Goal: Task Accomplishment & Management: Manage account settings

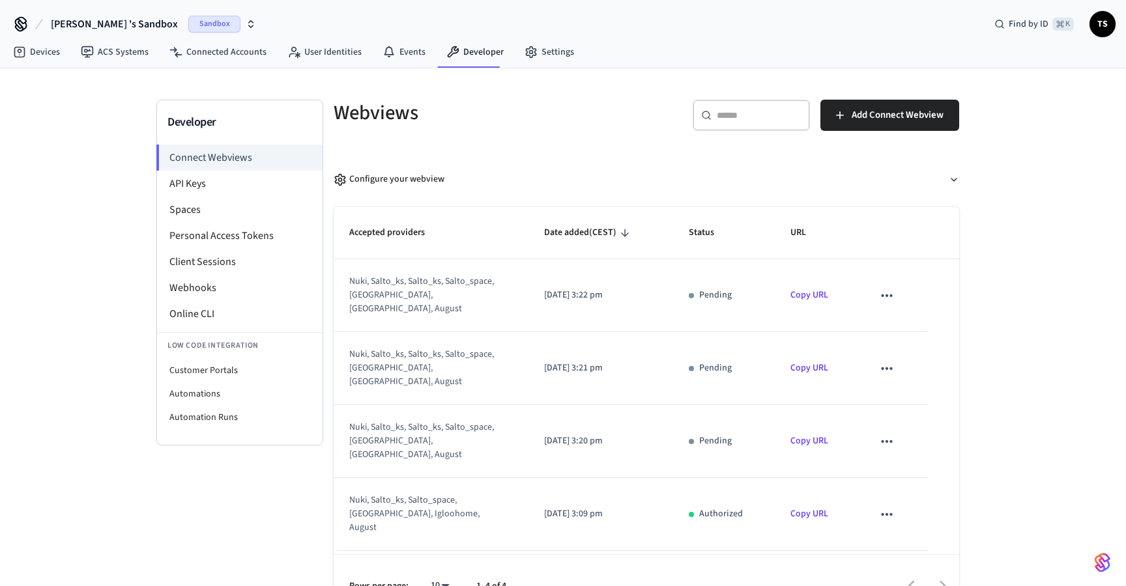
click at [891, 291] on icon "sticky table" at bounding box center [886, 295] width 17 height 17
click at [886, 289] on div at bounding box center [563, 293] width 1126 height 586
click at [886, 295] on icon "sticky table" at bounding box center [886, 296] width 11 height 3
click at [897, 325] on icon at bounding box center [899, 330] width 10 height 10
click at [888, 355] on button "sticky table" at bounding box center [886, 368] width 27 height 27
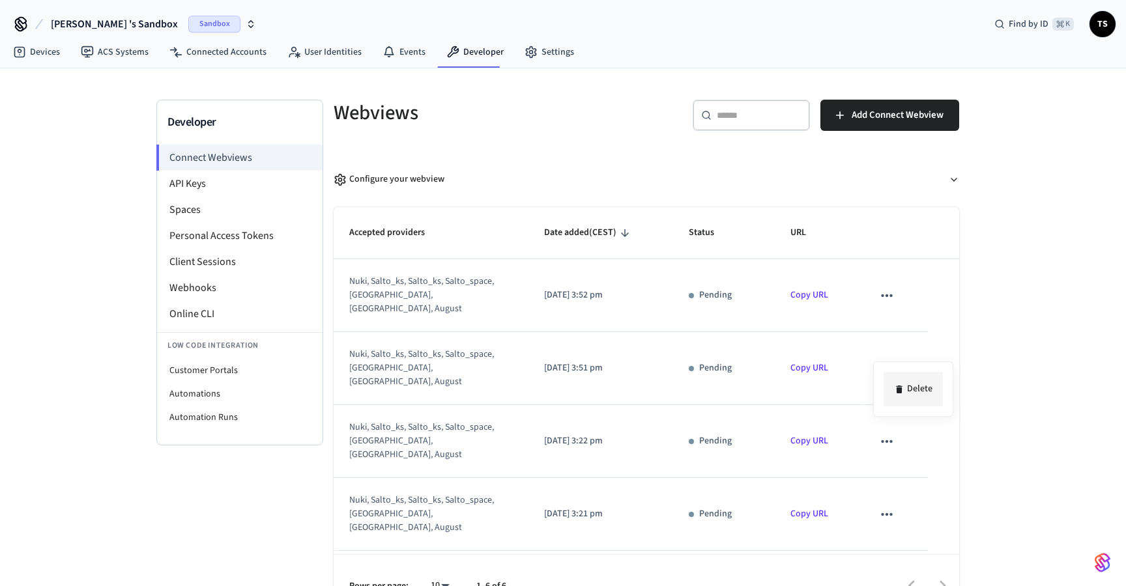
click at [893, 380] on li "Delete" at bounding box center [913, 389] width 59 height 35
click at [888, 433] on icon "sticky table" at bounding box center [886, 441] width 17 height 17
click at [904, 442] on li "Delete" at bounding box center [913, 448] width 59 height 35
click at [885, 506] on icon "sticky table" at bounding box center [886, 514] width 17 height 17
click at [883, 399] on div at bounding box center [563, 293] width 1126 height 586
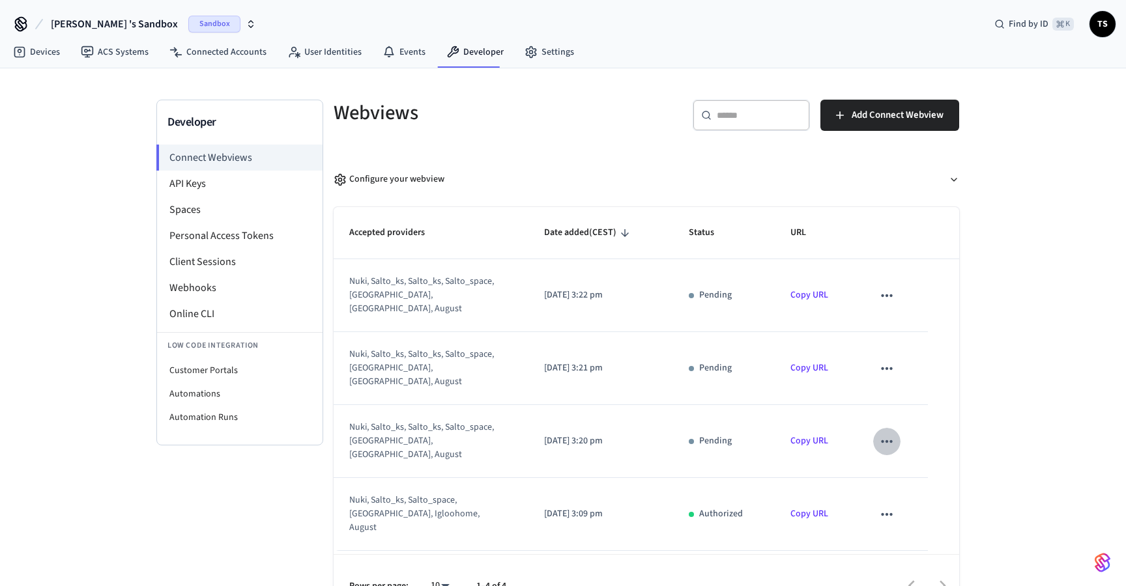
click at [884, 433] on icon "sticky table" at bounding box center [886, 441] width 17 height 17
click at [902, 438] on li "Delete" at bounding box center [913, 448] width 59 height 35
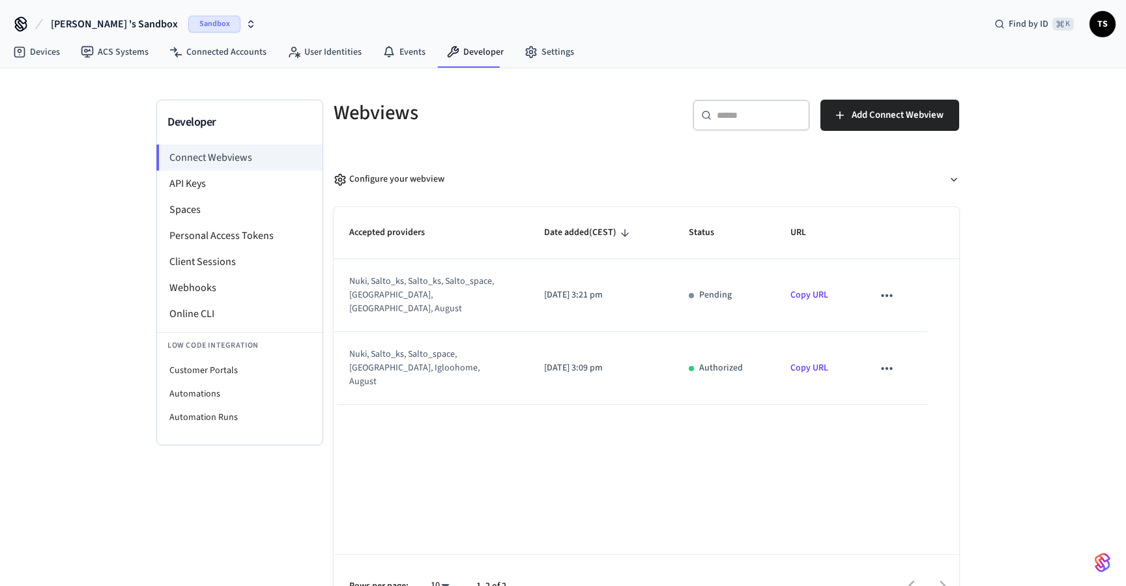
click at [891, 295] on icon "sticky table" at bounding box center [886, 296] width 11 height 3
click at [902, 331] on icon at bounding box center [899, 330] width 6 height 8
click at [884, 287] on icon "sticky table" at bounding box center [886, 295] width 17 height 17
click at [910, 327] on li "Delete" at bounding box center [913, 330] width 59 height 35
